Goal: Find specific page/section: Find specific page/section

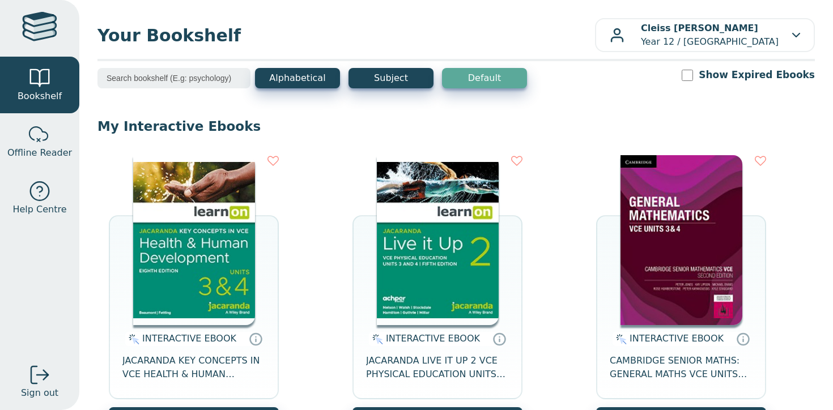
click at [175, 75] on input "search" at bounding box center [174, 78] width 153 height 20
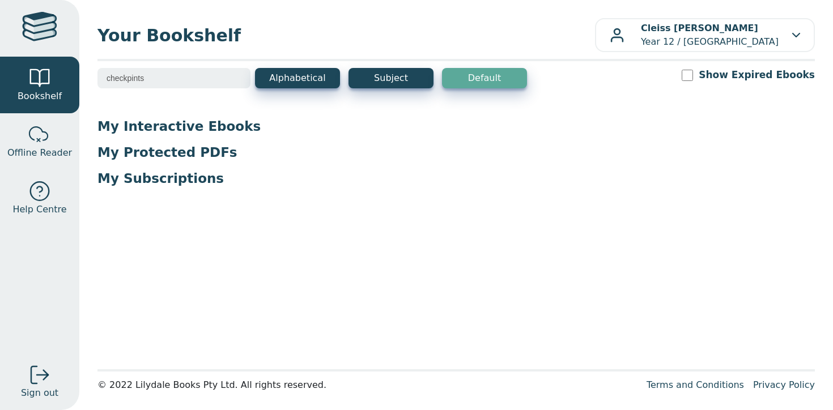
type input "checkpints"
click at [50, 17] on div at bounding box center [39, 28] width 35 height 33
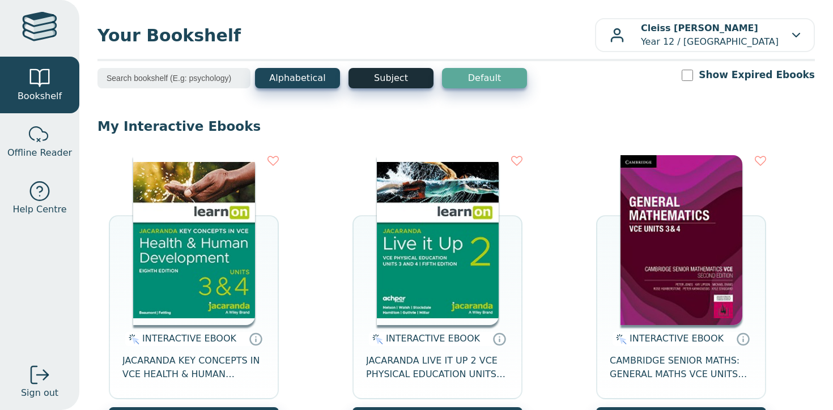
click at [391, 76] on button "Subject" at bounding box center [391, 78] width 85 height 20
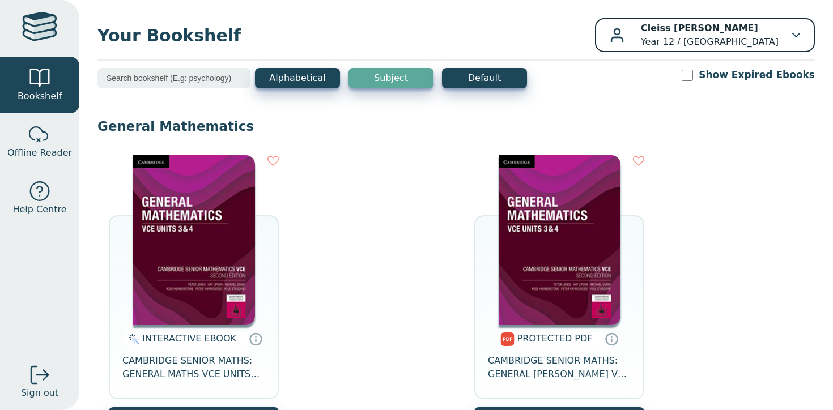
click at [751, 36] on p "Cleiss Bannerman Year 12 / Edinburgh College" at bounding box center [710, 35] width 138 height 27
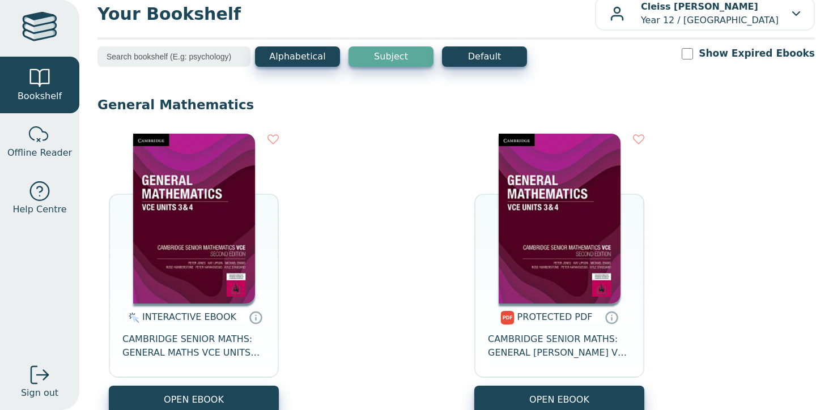
scroll to position [26, 0]
